Goal: Transaction & Acquisition: Purchase product/service

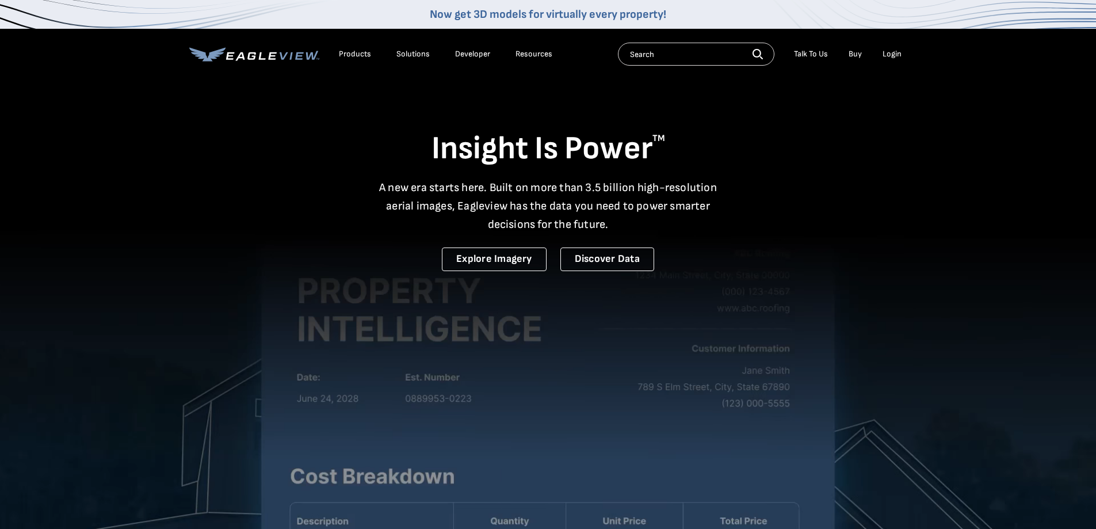
click at [888, 56] on div "Login" at bounding box center [892, 54] width 19 height 10
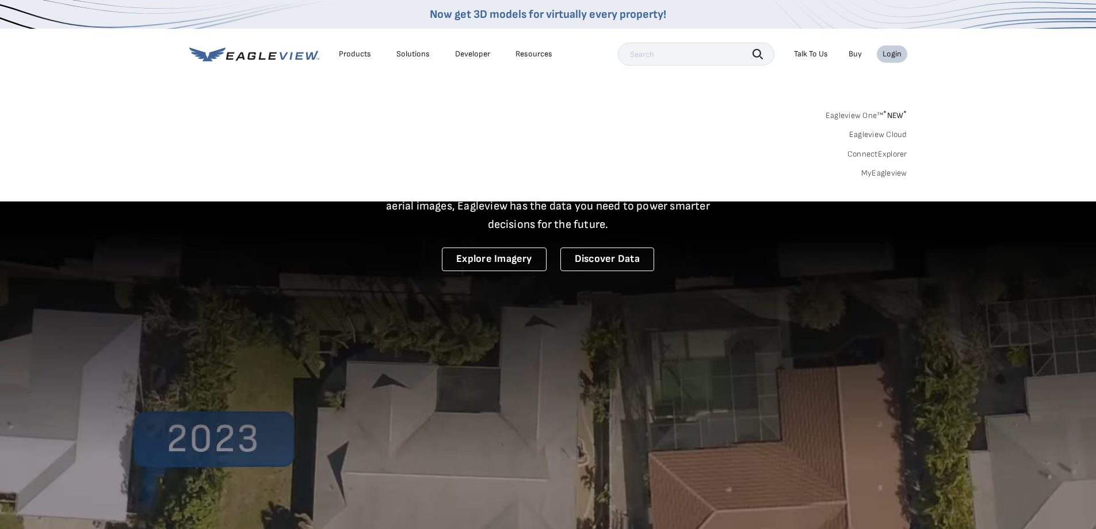
click at [876, 173] on link "MyEagleview" at bounding box center [884, 173] width 46 height 10
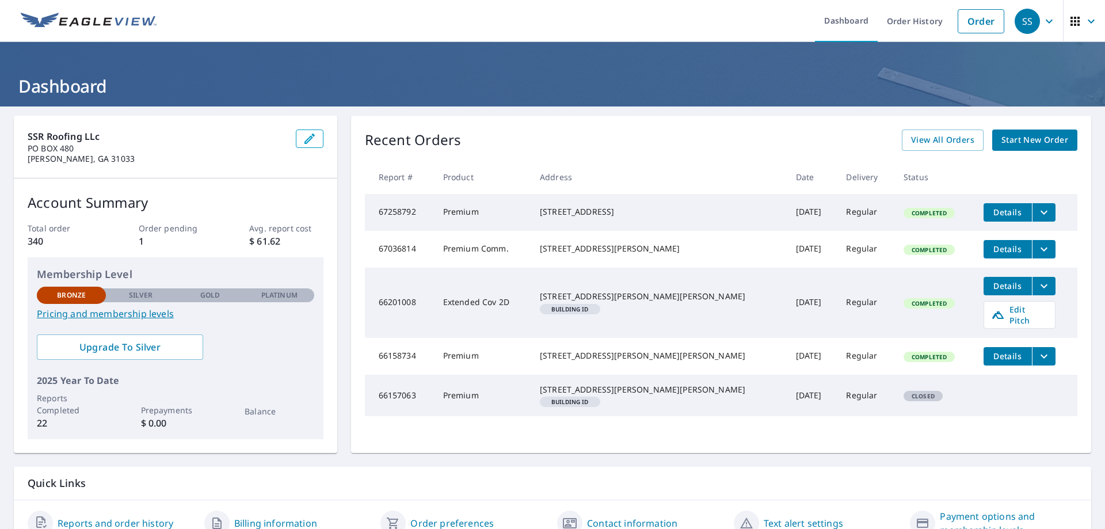
click at [1014, 143] on span "Start New Order" at bounding box center [1034, 140] width 67 height 14
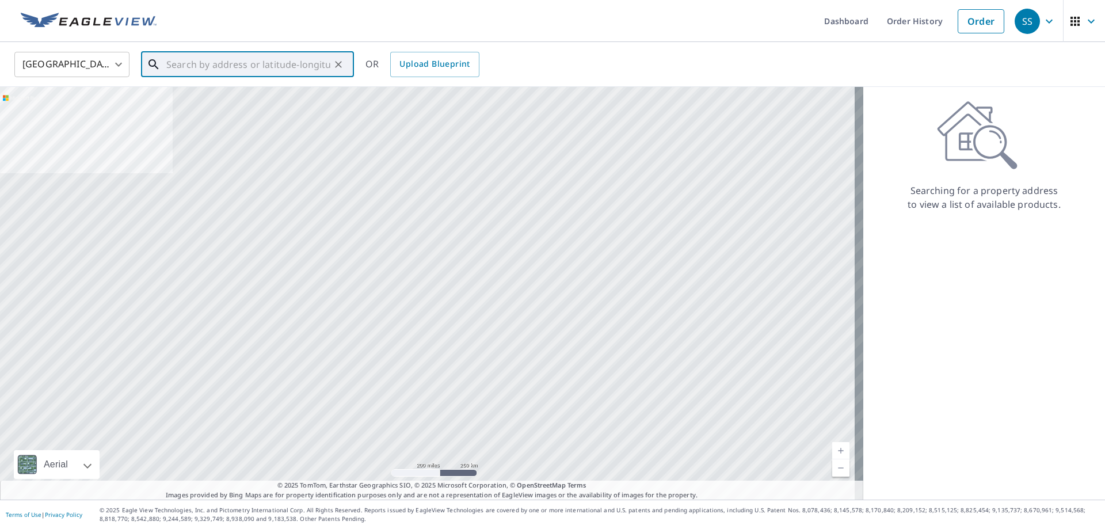
click at [260, 63] on input "text" at bounding box center [248, 64] width 164 height 32
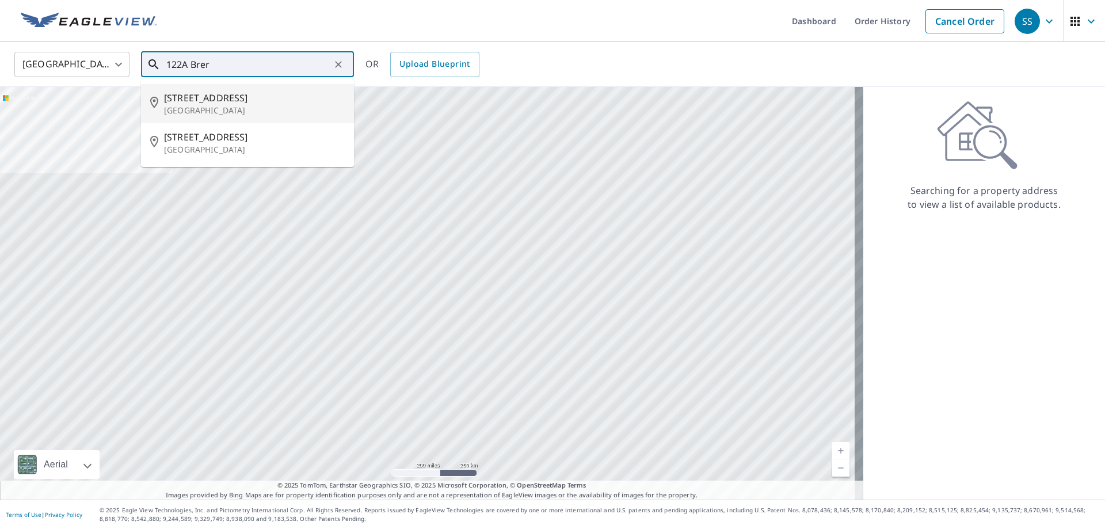
click at [241, 99] on span "[STREET_ADDRESS]" at bounding box center [254, 98] width 181 height 14
type input "[STREET_ADDRESS]"
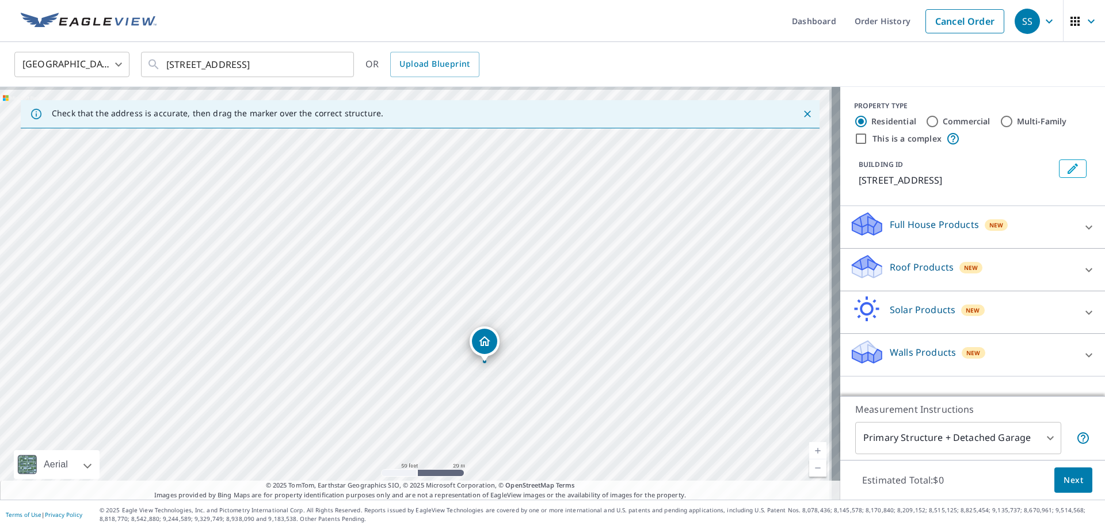
drag, startPoint x: 425, startPoint y: 251, endPoint x: 532, endPoint y: 322, distance: 128.6
click at [532, 323] on div "[STREET_ADDRESS]" at bounding box center [420, 293] width 840 height 413
drag, startPoint x: 635, startPoint y: 286, endPoint x: 602, endPoint y: 335, distance: 59.2
click at [602, 335] on div "[STREET_ADDRESS]" at bounding box center [420, 293] width 840 height 413
drag, startPoint x: 447, startPoint y: 392, endPoint x: 609, endPoint y: 258, distance: 211.3
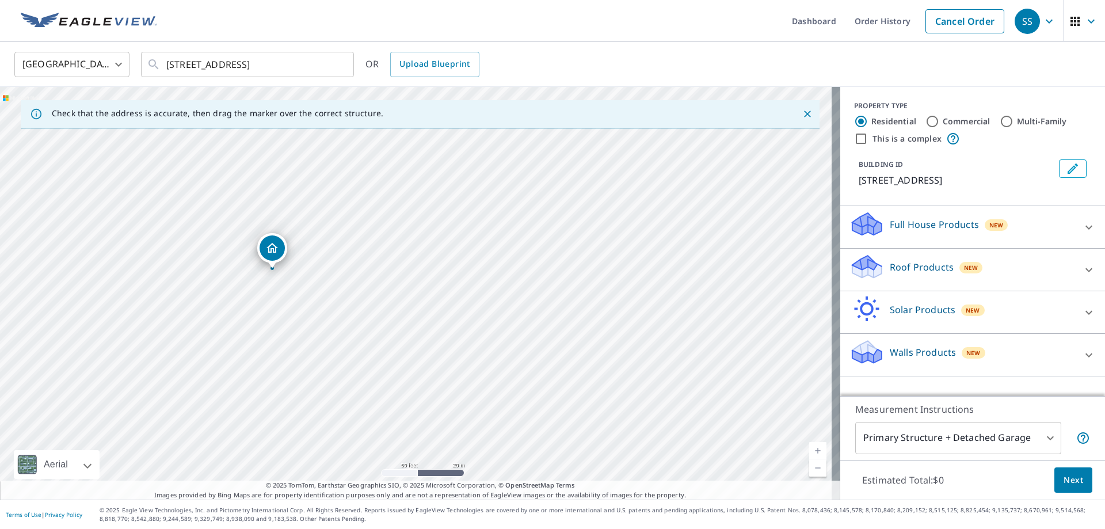
drag, startPoint x: 417, startPoint y: 270, endPoint x: 273, endPoint y: 247, distance: 145.7
drag, startPoint x: 422, startPoint y: 263, endPoint x: 464, endPoint y: 304, distance: 59.0
click at [962, 231] on p "Full House Products" at bounding box center [934, 225] width 89 height 14
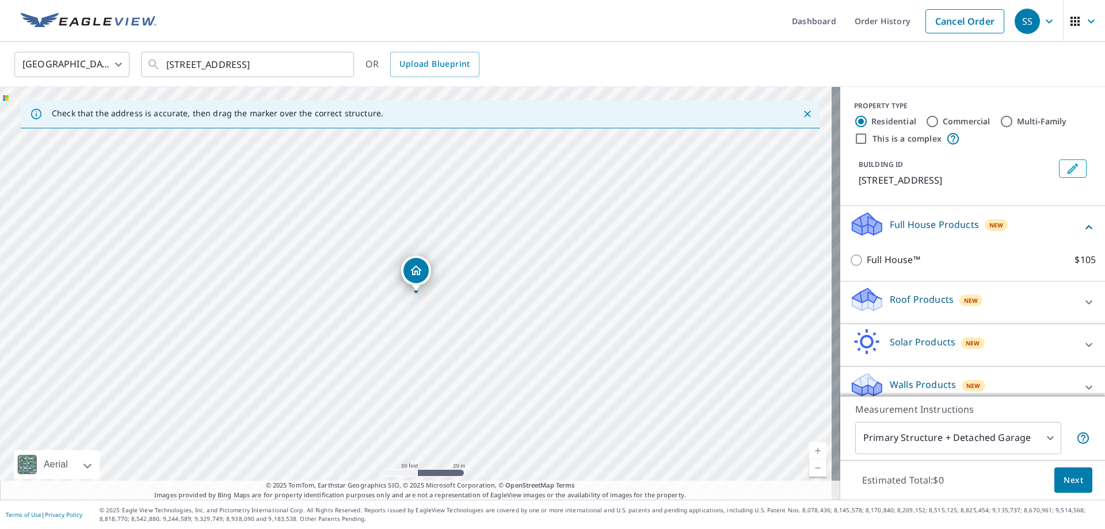
click at [910, 306] on p "Roof Products" at bounding box center [922, 299] width 64 height 14
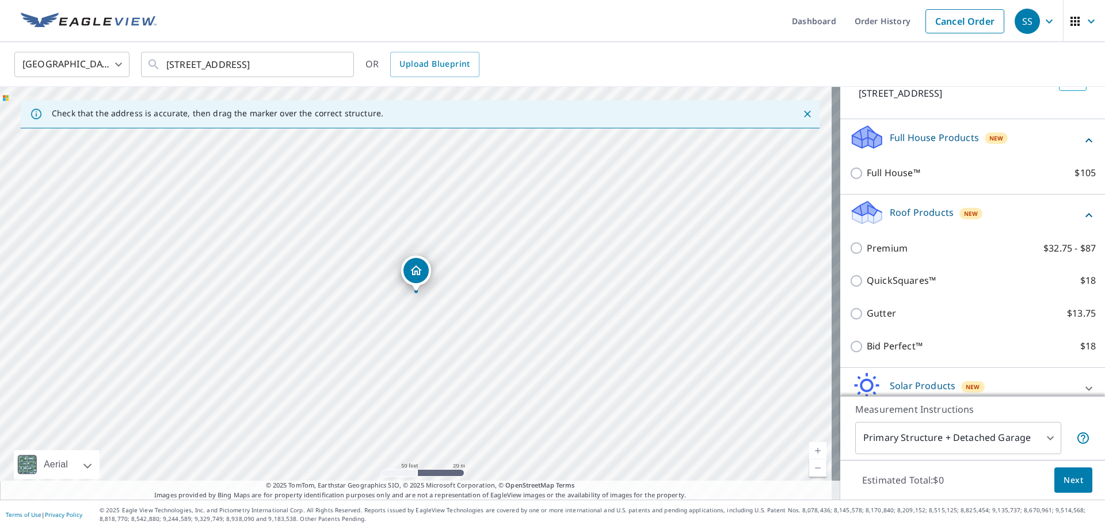
scroll to position [115, 0]
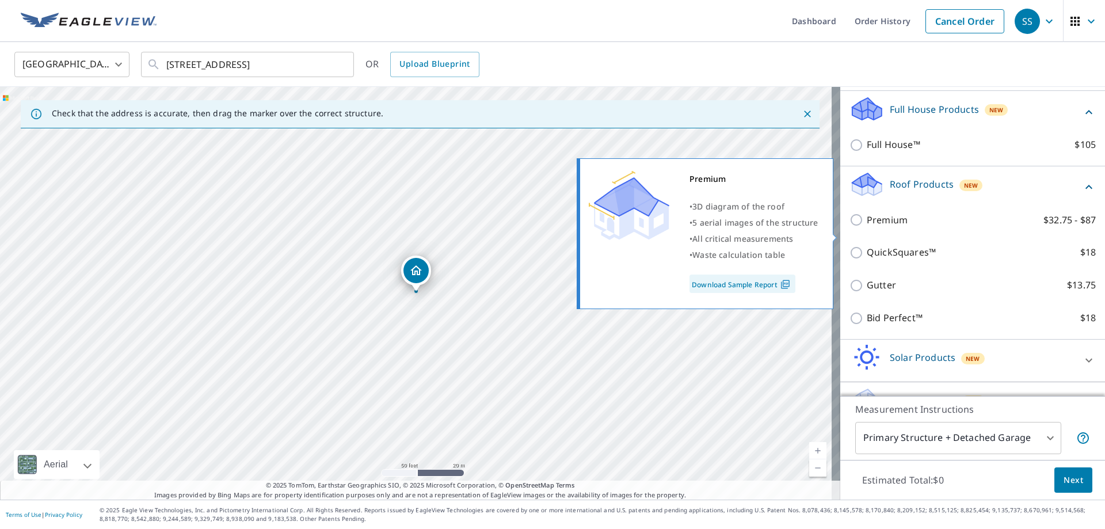
click at [884, 227] on p "Premium" at bounding box center [887, 220] width 41 height 14
click at [867, 227] on input "Premium $32.75 - $87" at bounding box center [857, 220] width 17 height 14
checkbox input "true"
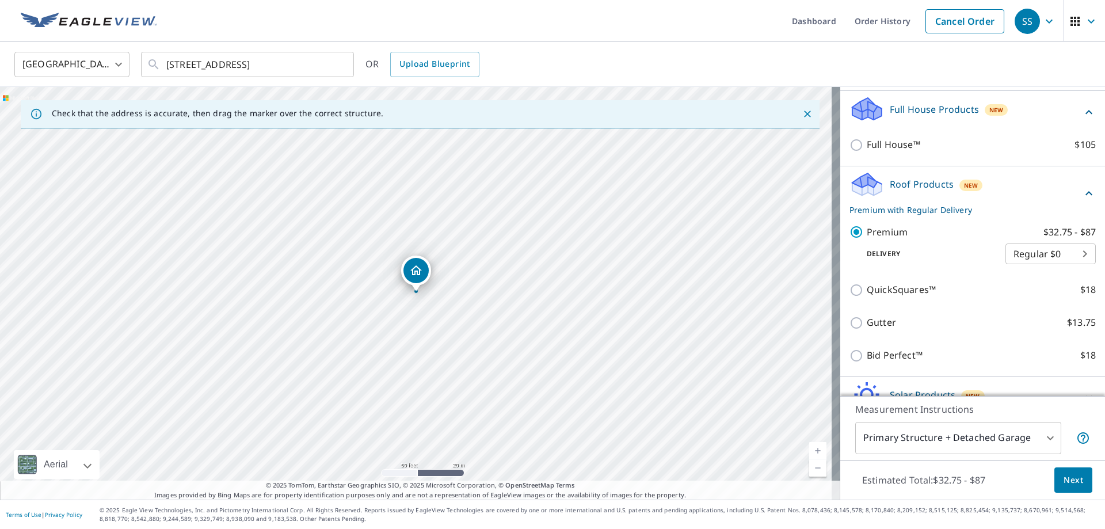
click at [1010, 443] on body "SS SS Dashboard Order History Cancel Order SS United States US ​ 122 Brer Bear …" at bounding box center [552, 264] width 1105 height 529
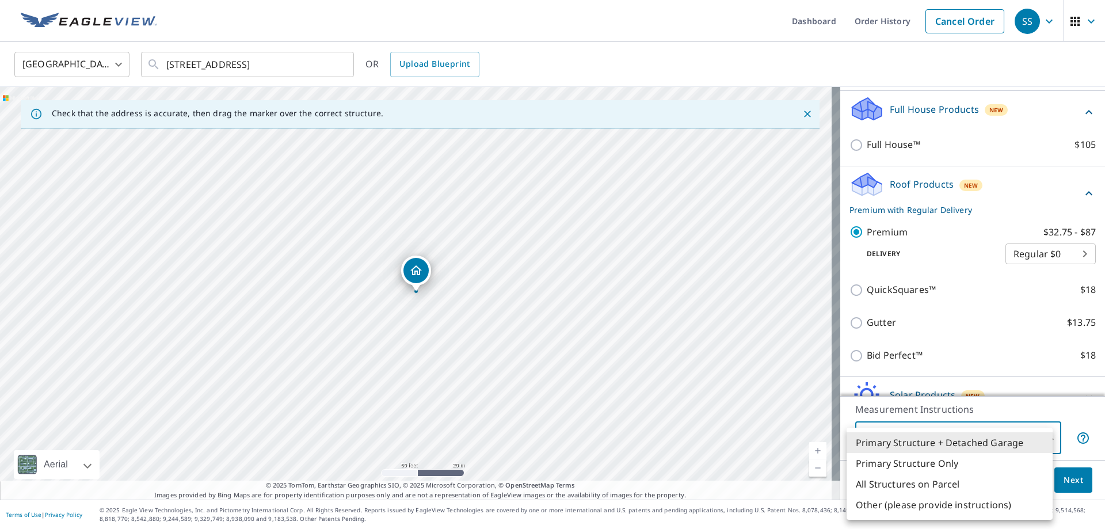
click at [963, 462] on li "Primary Structure Only" at bounding box center [949, 463] width 206 height 21
type input "2"
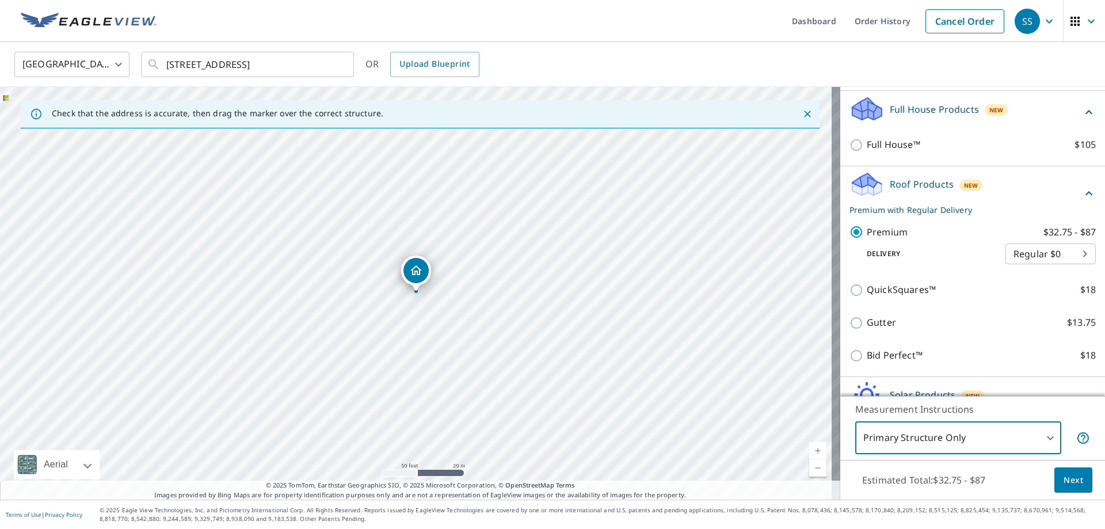
click at [1072, 477] on span "Next" at bounding box center [1073, 480] width 20 height 14
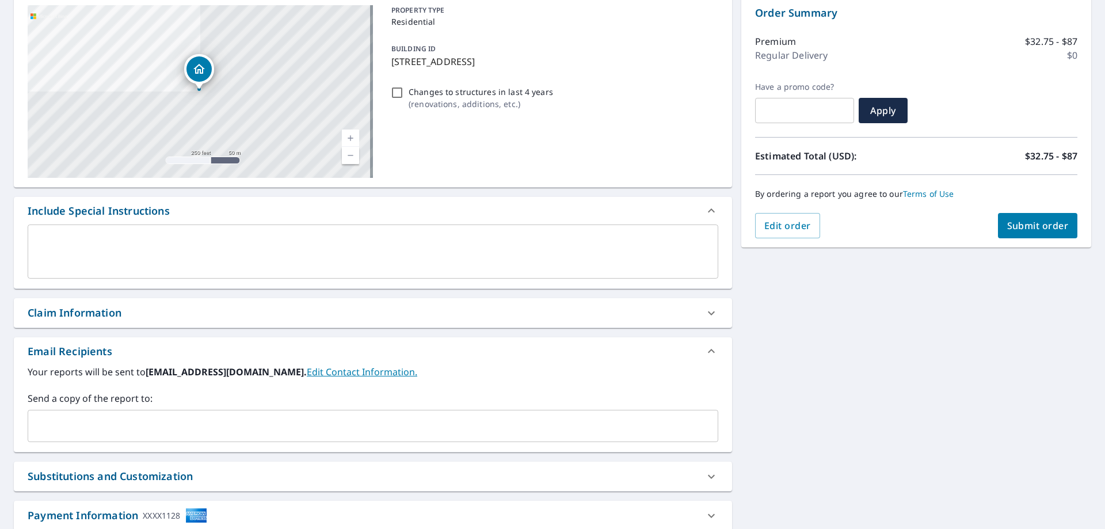
scroll to position [196, 0]
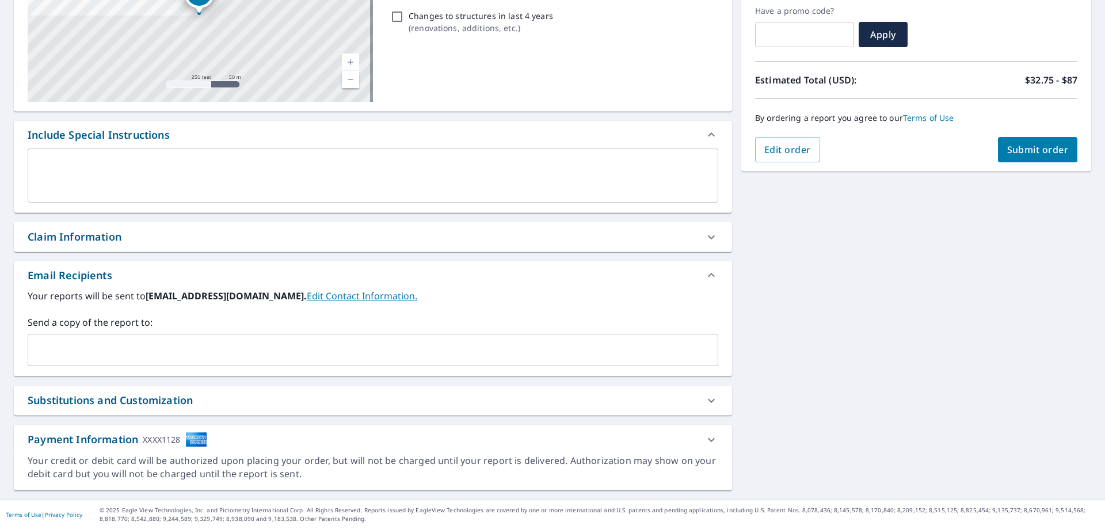
click at [280, 350] on input "text" at bounding box center [364, 350] width 663 height 22
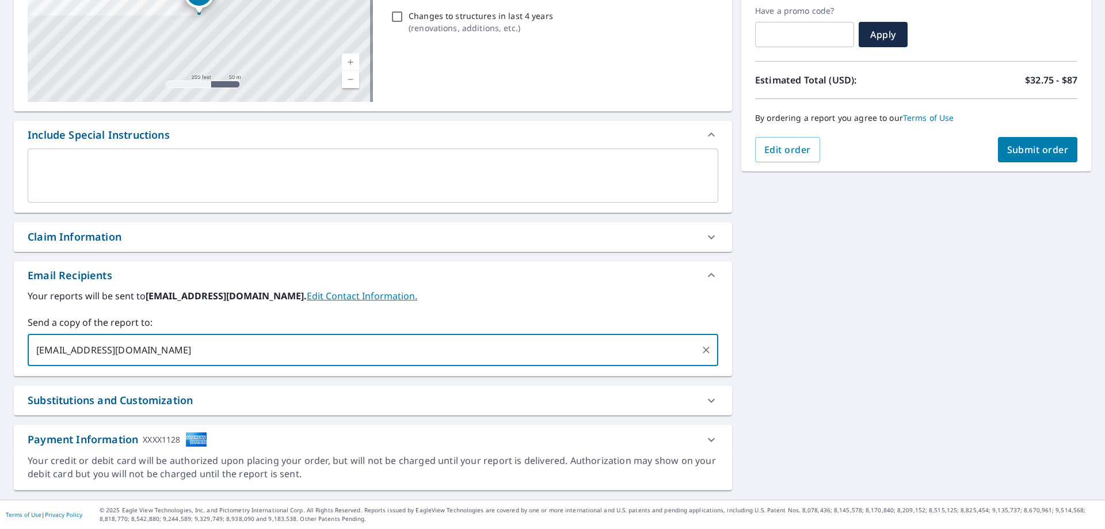
scroll to position [0, 0]
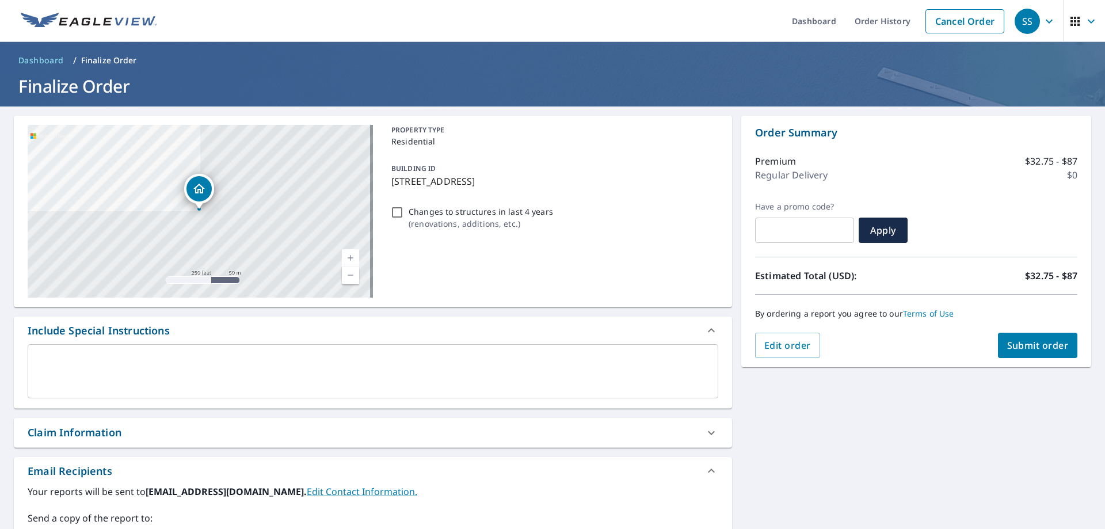
type input "robertsroofing31061@gmail.com"
click at [1010, 343] on span "Submit order" at bounding box center [1038, 345] width 62 height 13
